Goal: Information Seeking & Learning: Find specific fact

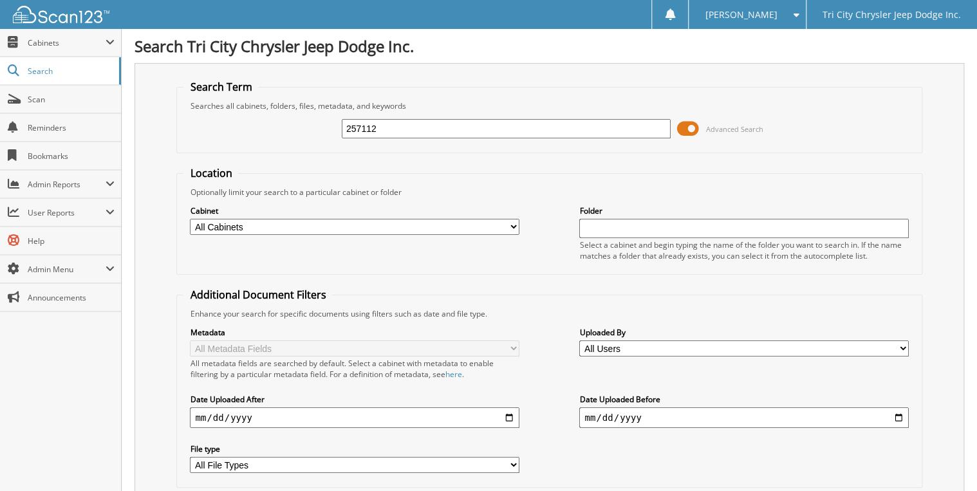
type input "257112"
drag, startPoint x: 379, startPoint y: 121, endPoint x: 326, endPoint y: 129, distance: 54.1
click at [326, 129] on div "257112 Advanced Search" at bounding box center [549, 128] width 731 height 35
type input "nacs"
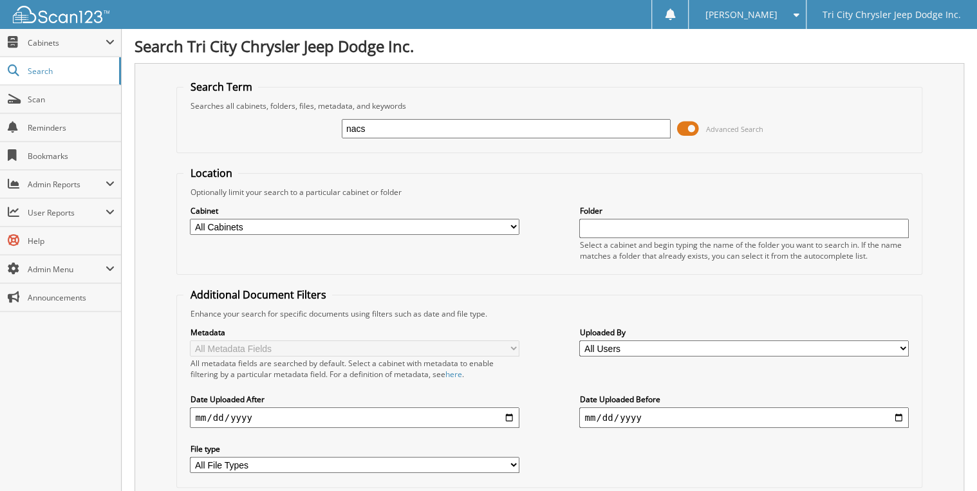
click at [684, 126] on span at bounding box center [688, 128] width 22 height 19
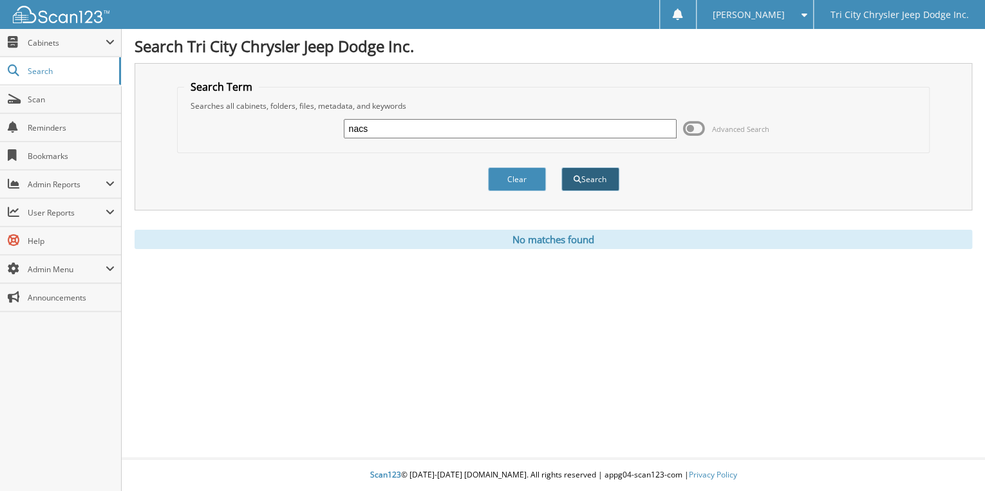
click at [600, 177] on button "Search" at bounding box center [590, 179] width 58 height 24
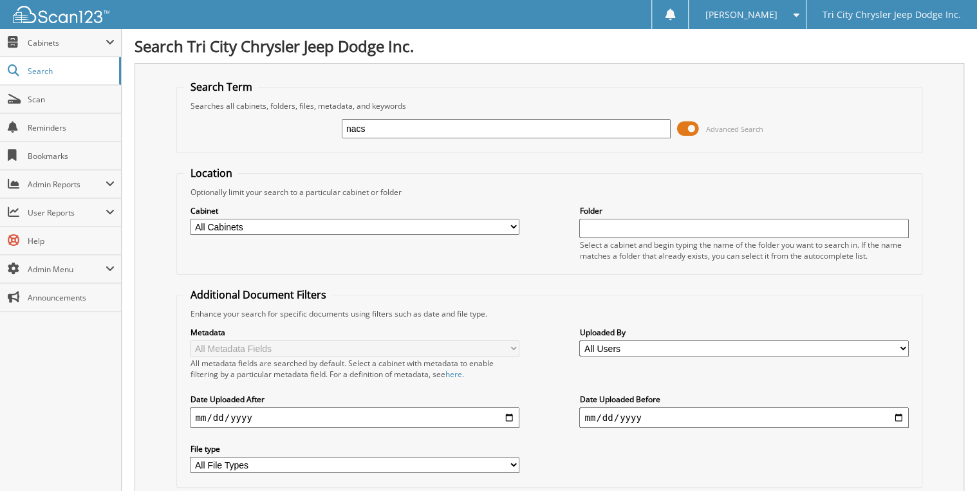
click at [688, 126] on span at bounding box center [688, 128] width 22 height 19
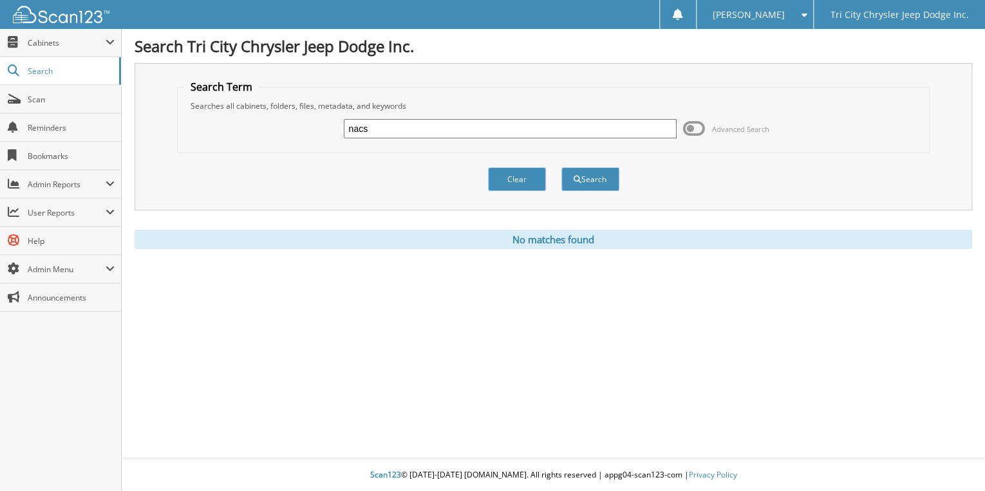
drag, startPoint x: 374, startPoint y: 131, endPoint x: 295, endPoint y: 149, distance: 81.2
click at [295, 149] on fieldset "Search Term Searches all cabinets, folders, files, metadata, and keywords nacs …" at bounding box center [553, 116] width 753 height 73
type input "90525vit"
click at [561, 167] on button "Search" at bounding box center [590, 179] width 58 height 24
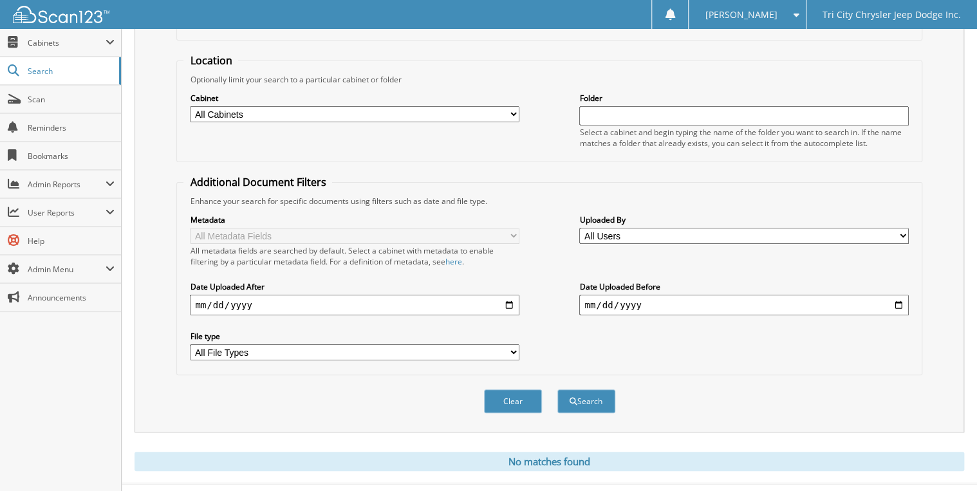
scroll to position [126, 0]
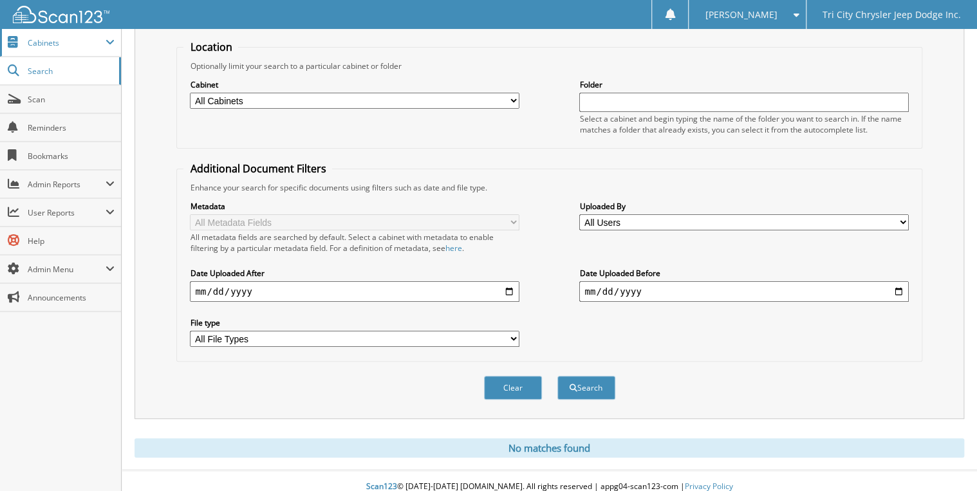
click at [49, 41] on span "Cabinets" at bounding box center [67, 42] width 78 height 11
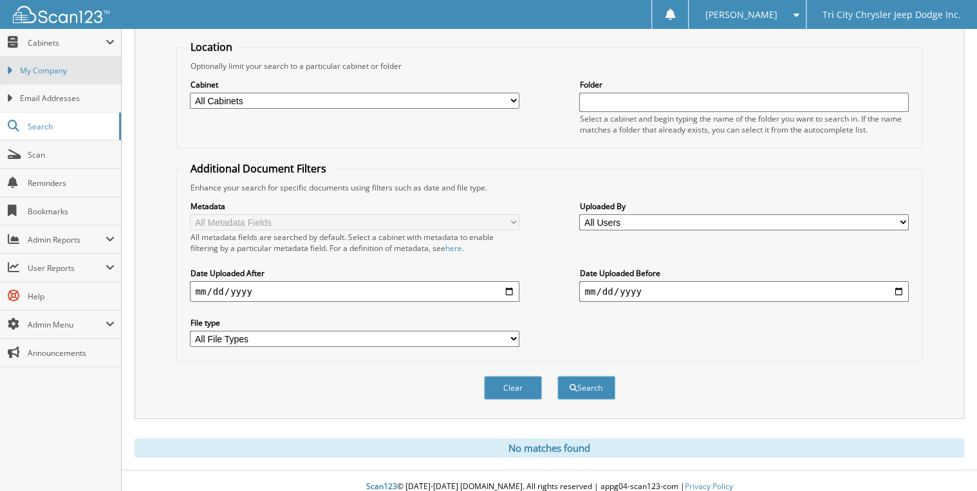
click at [41, 67] on span "My Company" at bounding box center [67, 71] width 95 height 12
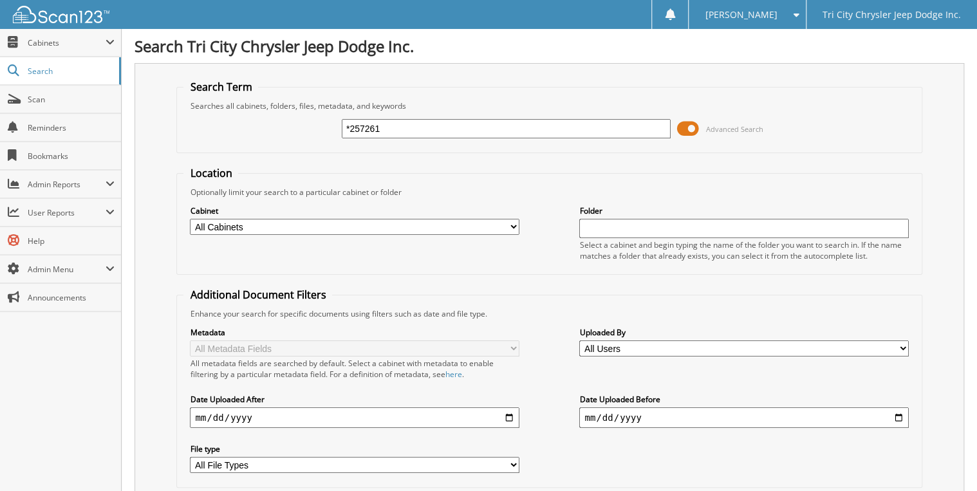
type input "*257261"
type input "1"
type input "*nacs"
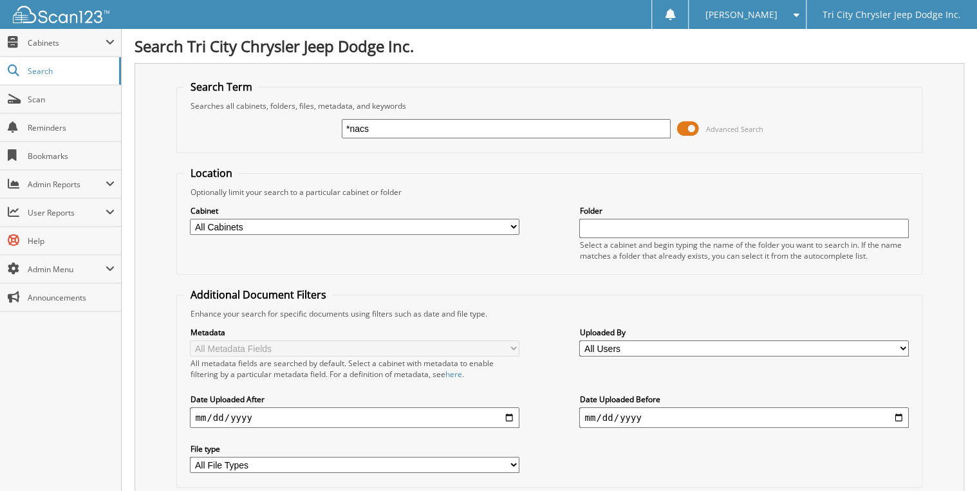
drag, startPoint x: 373, startPoint y: 126, endPoint x: 309, endPoint y: 131, distance: 64.5
click at [309, 131] on div "*nacs Advanced Search" at bounding box center [549, 128] width 731 height 35
type input "*nac*"
drag, startPoint x: 373, startPoint y: 125, endPoint x: 301, endPoint y: 155, distance: 78.8
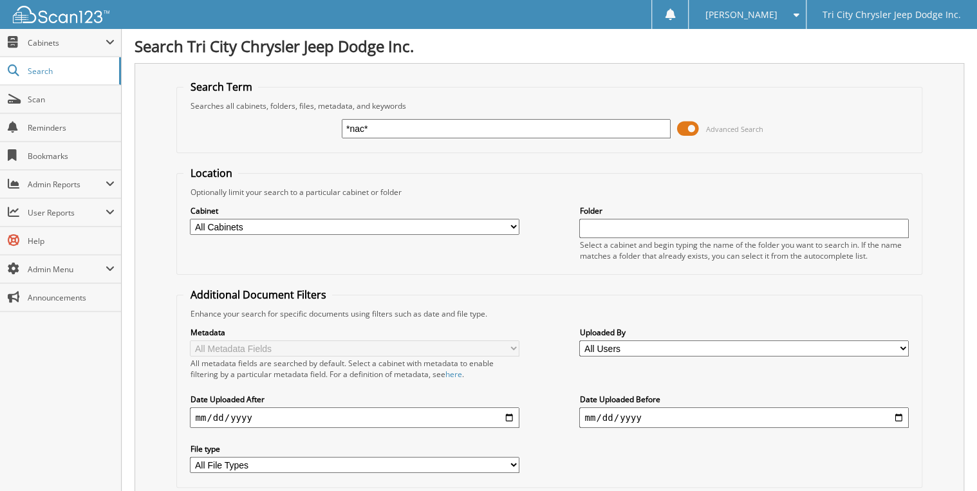
click at [301, 155] on form "Search Term Searches all cabinets, folders, files, metadata, and keywords *nac*…" at bounding box center [549, 310] width 746 height 460
type input "*90525"
click at [385, 122] on input "*90525" at bounding box center [506, 128] width 329 height 19
type input "*90525vit"
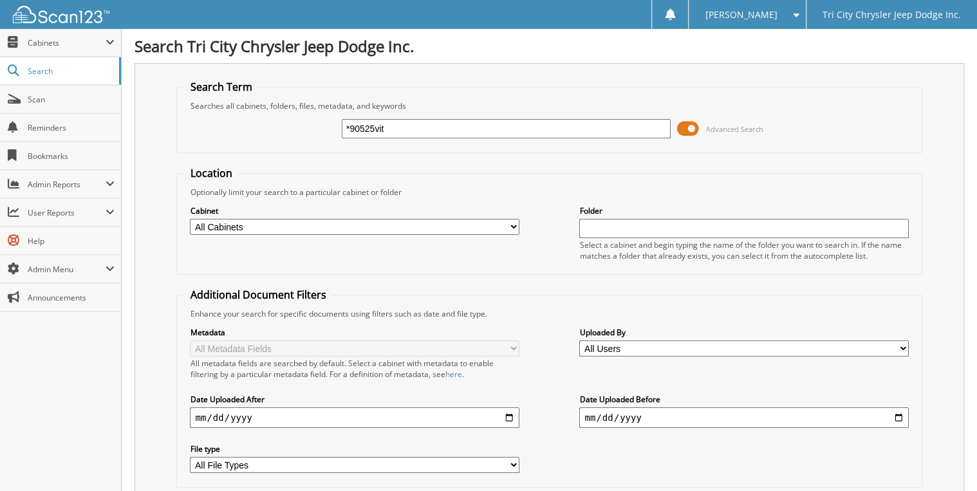
drag, startPoint x: 384, startPoint y: 124, endPoint x: 340, endPoint y: 144, distance: 48.7
click at [340, 144] on div "*90525vit Advanced Search" at bounding box center [549, 128] width 731 height 35
type input "9"
type input "*9.5.25*"
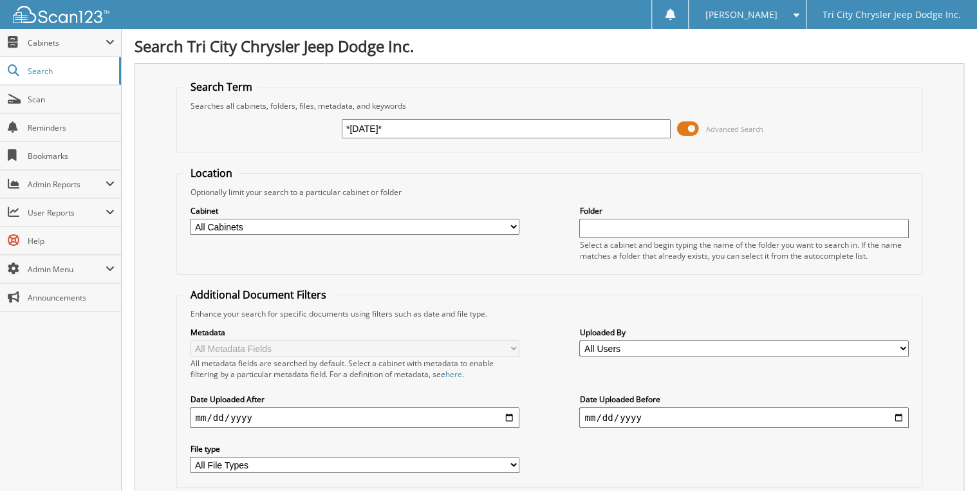
drag, startPoint x: 367, startPoint y: 137, endPoint x: 334, endPoint y: 141, distance: 33.1
click at [331, 144] on div "*9.5.25* Advanced Search" at bounding box center [549, 128] width 731 height 35
drag, startPoint x: 408, startPoint y: 129, endPoint x: 316, endPoint y: 160, distance: 97.1
click at [316, 160] on form "Search Term Searches all cabinets, folders, files, metadata, and keywords *9.5.…" at bounding box center [549, 310] width 746 height 460
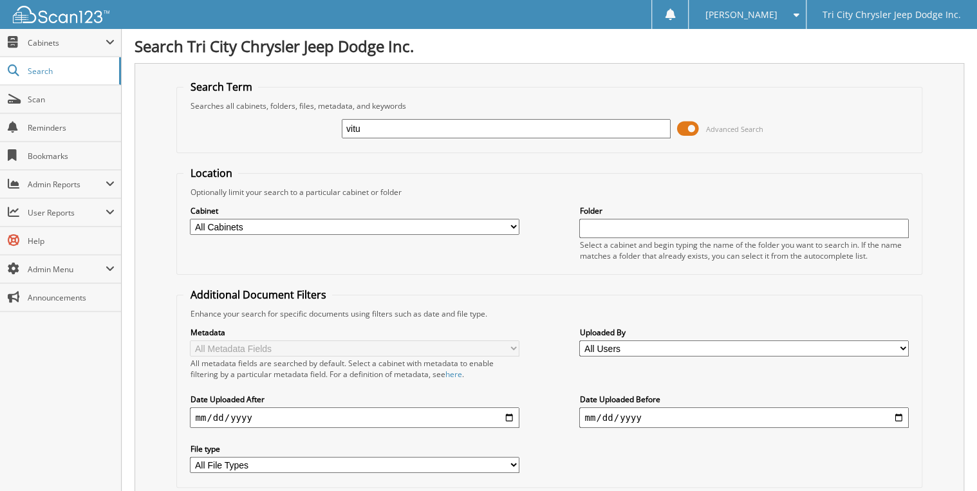
type input "vitu"
type input "*vitu"
type input "*vitu*"
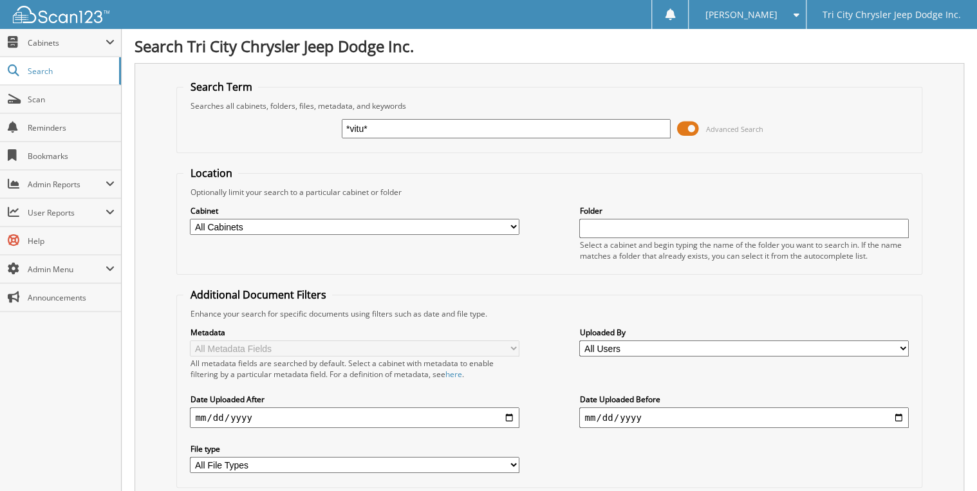
click at [427, 222] on select "All Cabinets 2018 ACCOUNTS PAYABLE 2019 ACCOUNTS PAYABLE 2020 ACCOUNTS PAYABLE …" at bounding box center [354, 227] width 329 height 16
select select "54716"
click at [190, 219] on select "All Cabinets 2018 ACCOUNTS PAYABLE 2019 ACCOUNTS PAYABLE 2020 ACCOUNTS PAYABLE …" at bounding box center [354, 227] width 329 height 16
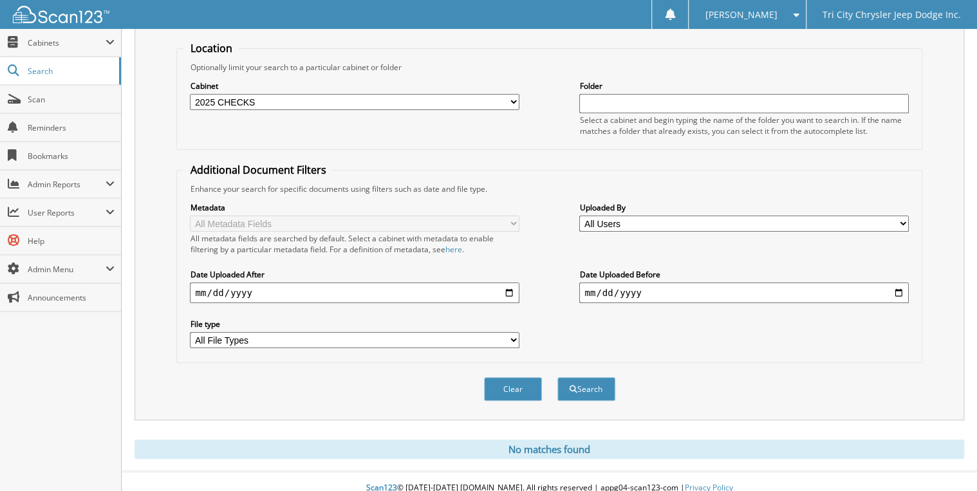
scroll to position [126, 0]
click at [586, 380] on button "Search" at bounding box center [587, 388] width 58 height 24
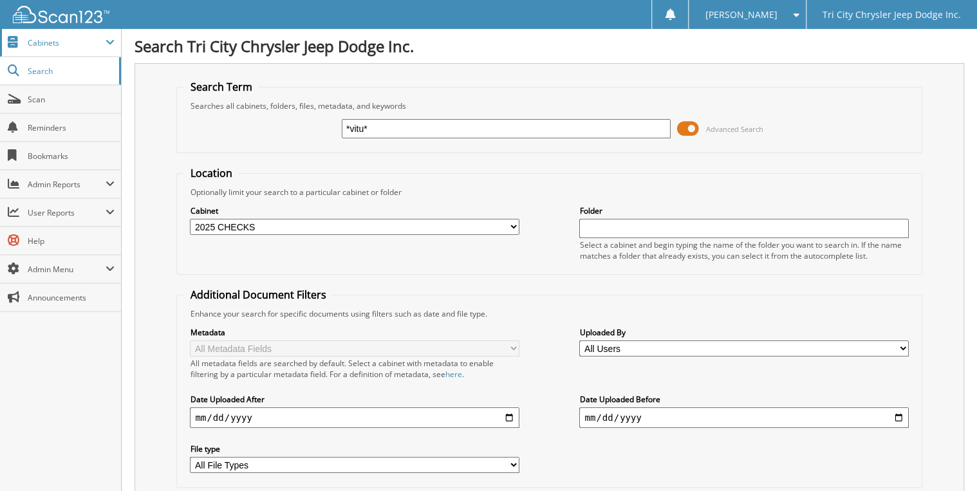
click at [41, 50] on span "Cabinets" at bounding box center [60, 43] width 121 height 28
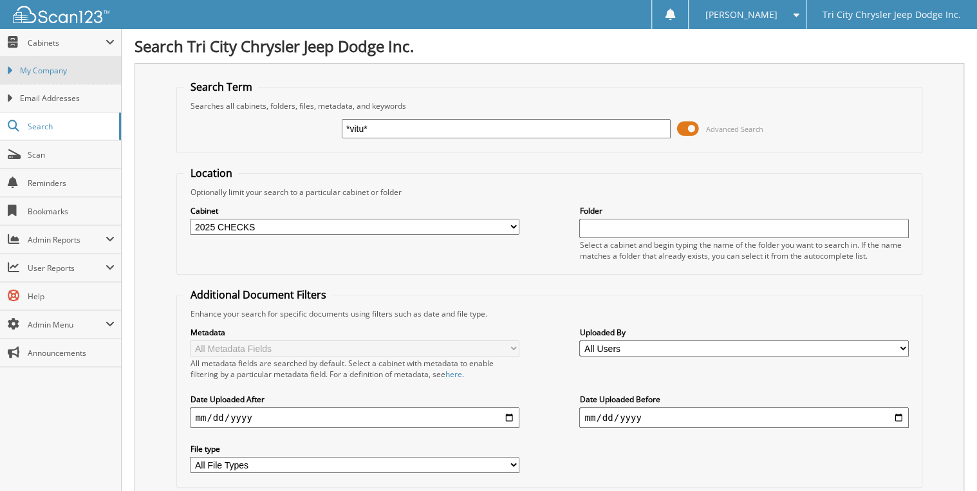
click at [41, 76] on span "My Company" at bounding box center [67, 71] width 95 height 12
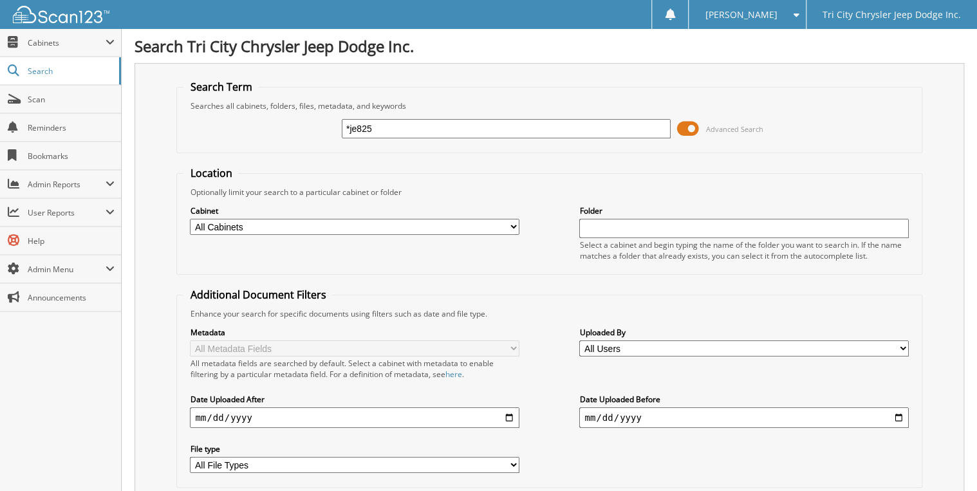
type input "*je825"
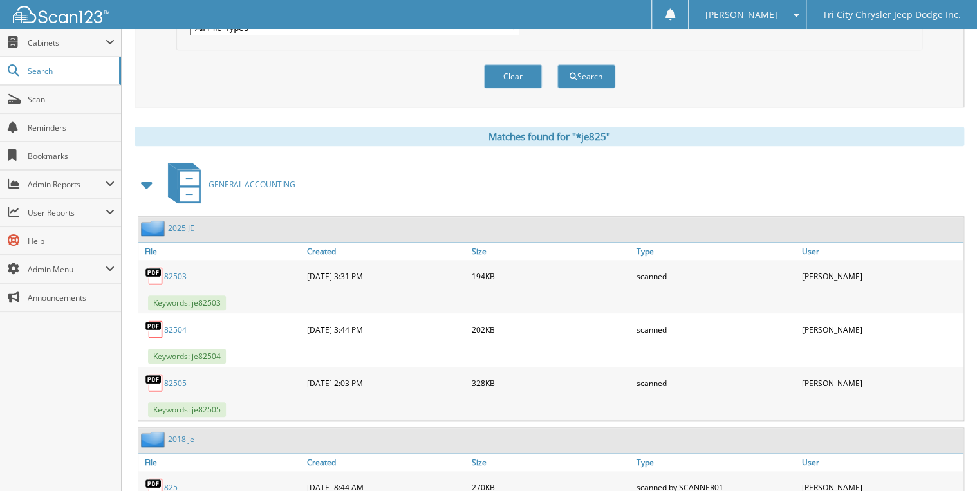
scroll to position [493, 0]
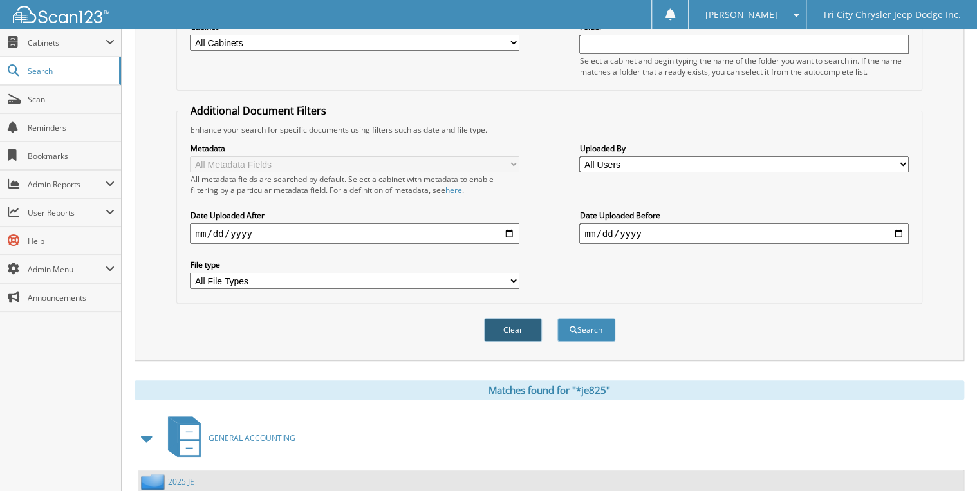
click at [513, 318] on button "Clear" at bounding box center [513, 330] width 58 height 24
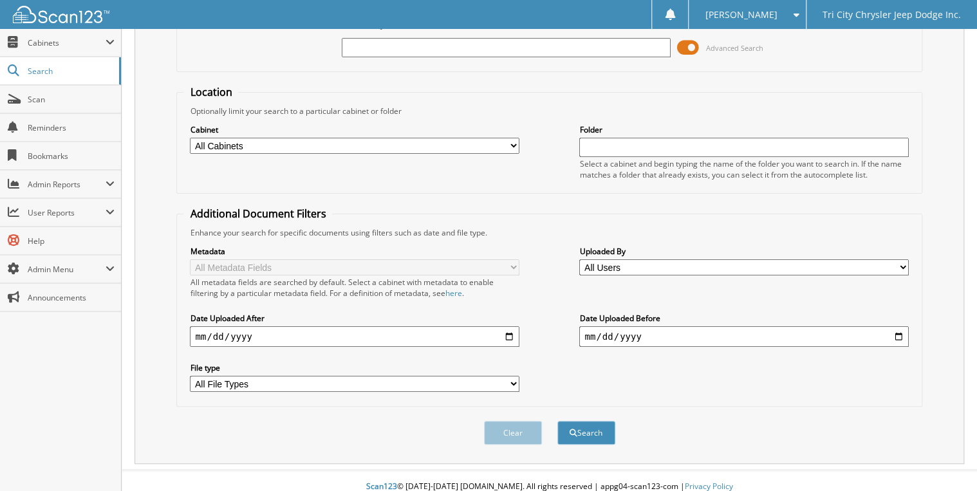
click at [424, 45] on input "text" at bounding box center [506, 47] width 329 height 19
type input "8"
type input "82506"
click at [558, 421] on button "Search" at bounding box center [587, 433] width 58 height 24
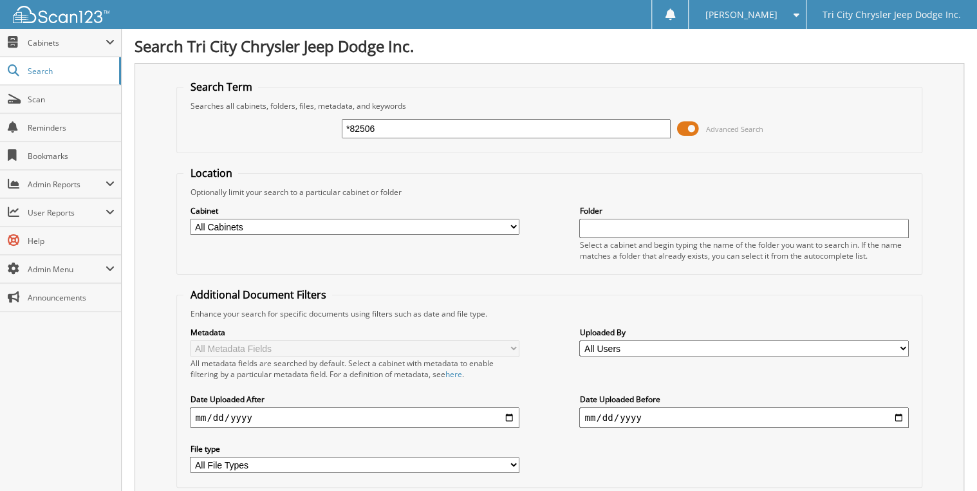
type input "*82506"
type input "*je82506"
